Goal: Task Accomplishment & Management: Complete application form

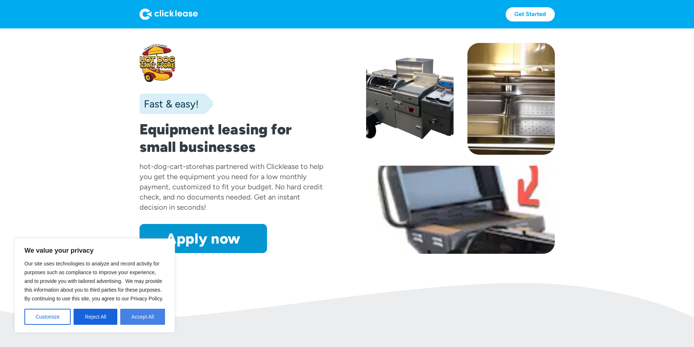
click at [136, 318] on button "Accept All" at bounding box center [142, 317] width 45 height 16
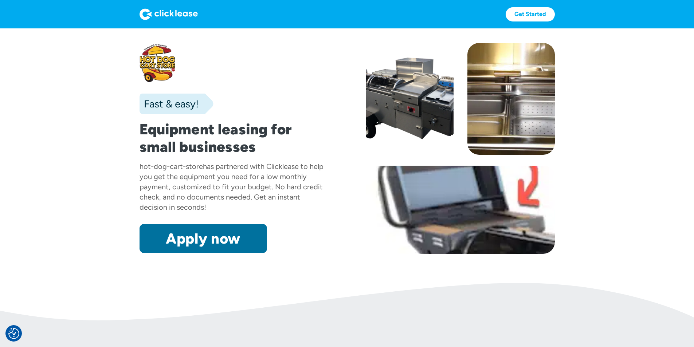
click at [140, 253] on link "Apply now" at bounding box center [204, 238] width 128 height 29
